Goal: Task Accomplishment & Management: Manage account settings

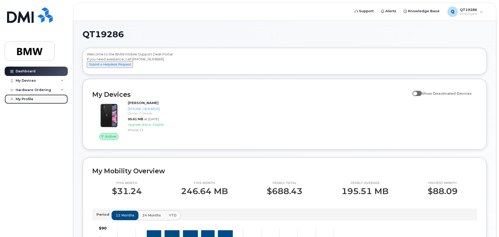
click at [52, 97] on link "My Profile" at bounding box center [36, 99] width 63 height 9
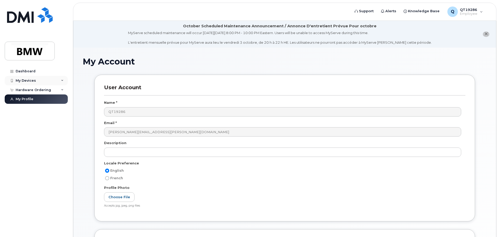
click at [33, 83] on div "My Devices" at bounding box center [26, 81] width 20 height 4
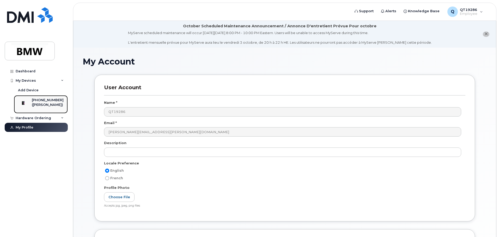
click at [50, 105] on div "([PERSON_NAME])" at bounding box center [48, 105] width 32 height 5
